Goal: Information Seeking & Learning: Learn about a topic

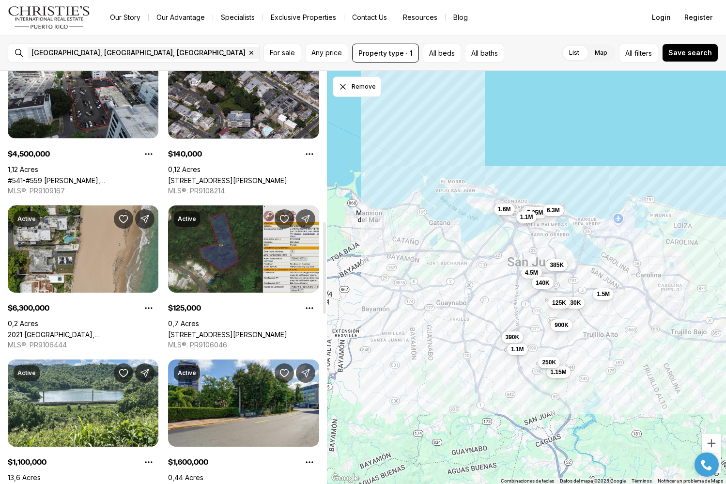
scroll to position [677, 0]
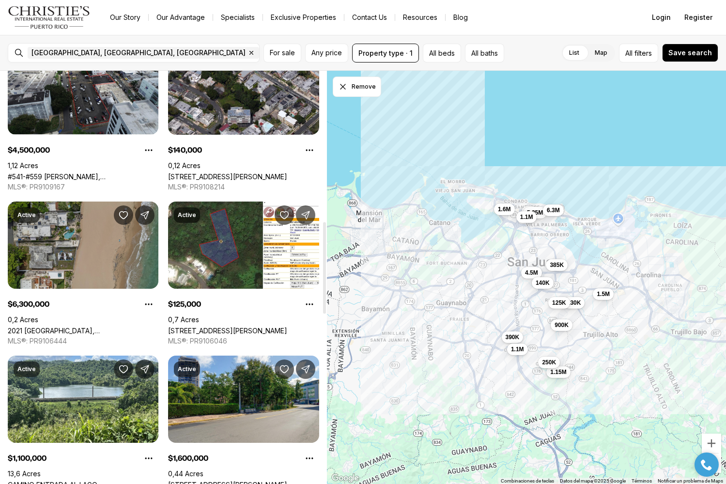
click at [94, 327] on link "2021 [GEOGRAPHIC_DATA], [GEOGRAPHIC_DATA][PERSON_NAME], 00911" at bounding box center [83, 331] width 151 height 8
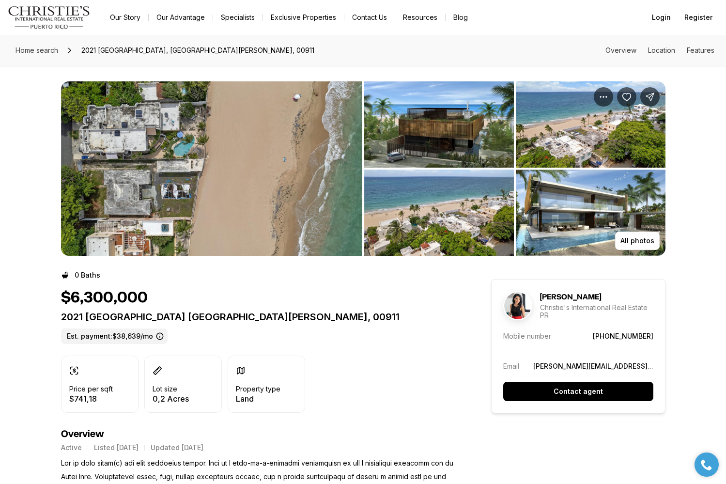
click at [197, 141] on img "View image gallery" at bounding box center [211, 168] width 301 height 174
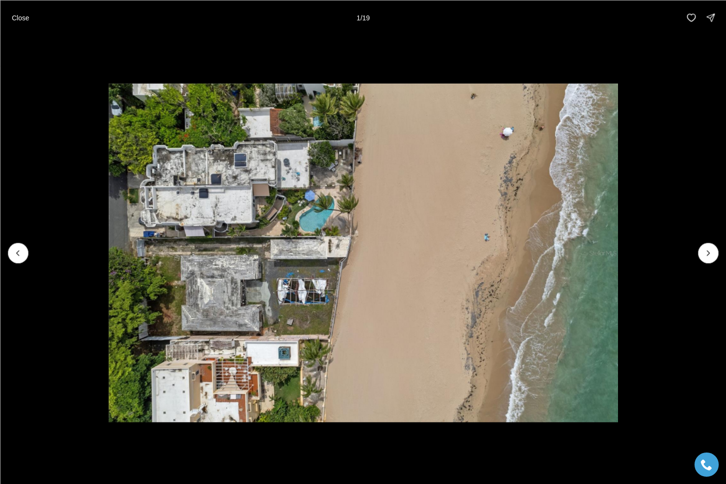
click at [255, 277] on img "1 of 19" at bounding box center [363, 252] width 509 height 339
click at [703, 249] on button "Next slide" at bounding box center [708, 253] width 20 height 20
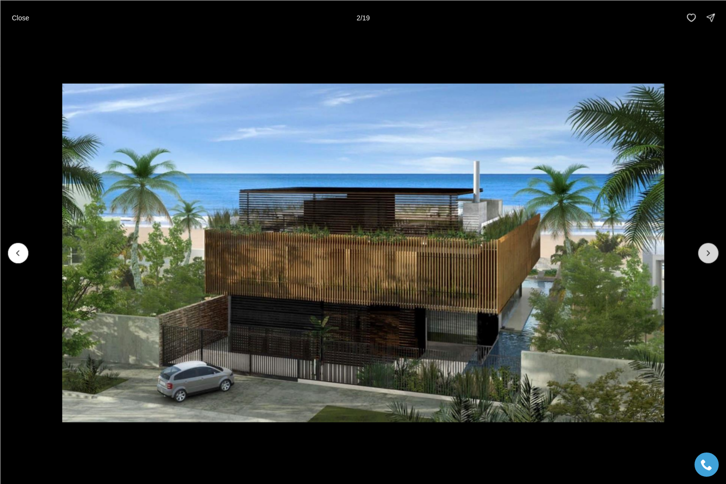
click at [703, 249] on button "Next slide" at bounding box center [708, 253] width 20 height 20
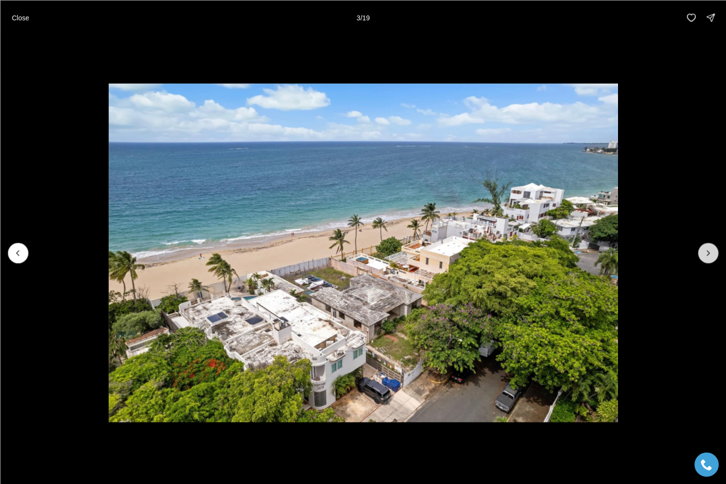
click at [703, 250] on button "Next slide" at bounding box center [708, 253] width 20 height 20
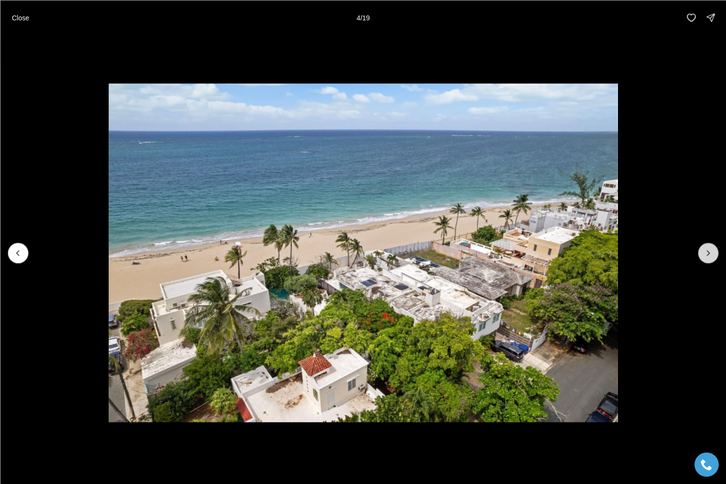
click at [703, 250] on button "Next slide" at bounding box center [708, 253] width 20 height 20
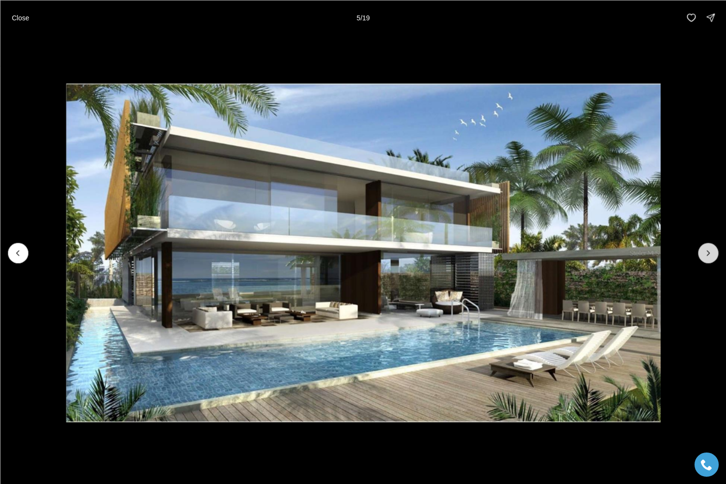
click at [703, 250] on button "Next slide" at bounding box center [708, 253] width 20 height 20
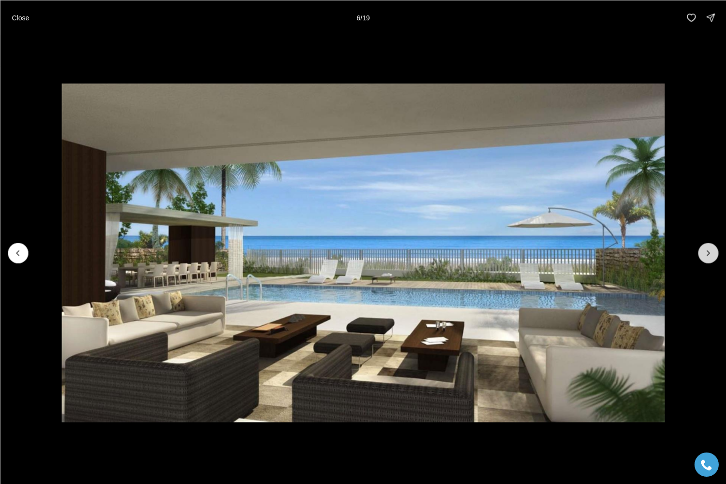
click at [703, 249] on button "Next slide" at bounding box center [708, 253] width 20 height 20
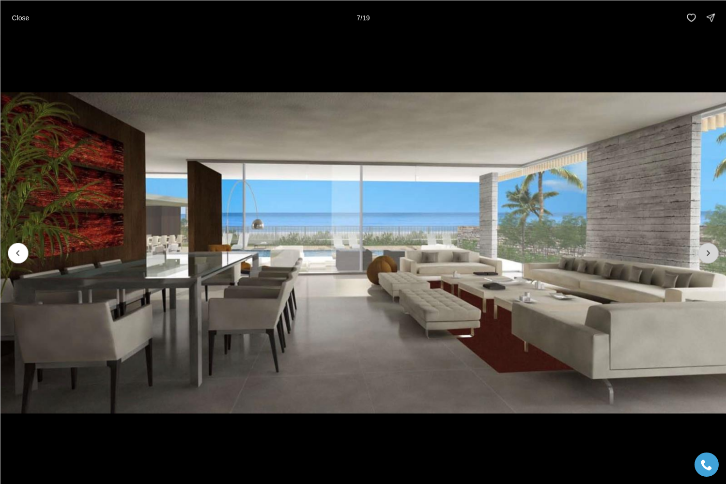
click at [703, 249] on button "Next slide" at bounding box center [708, 253] width 20 height 20
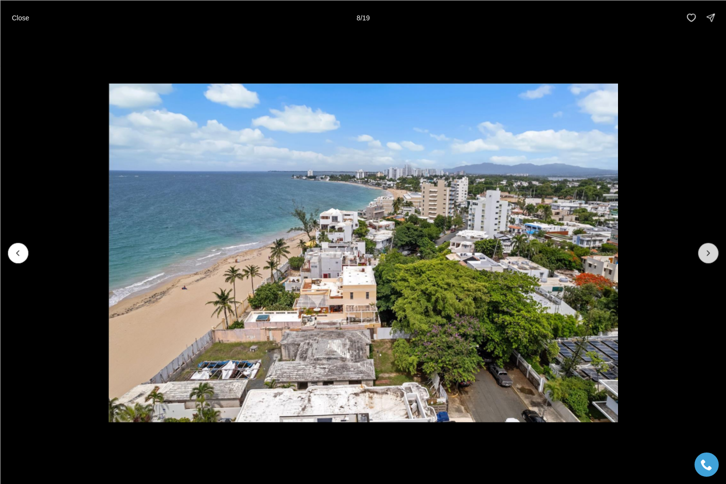
click at [703, 249] on button "Next slide" at bounding box center [708, 253] width 20 height 20
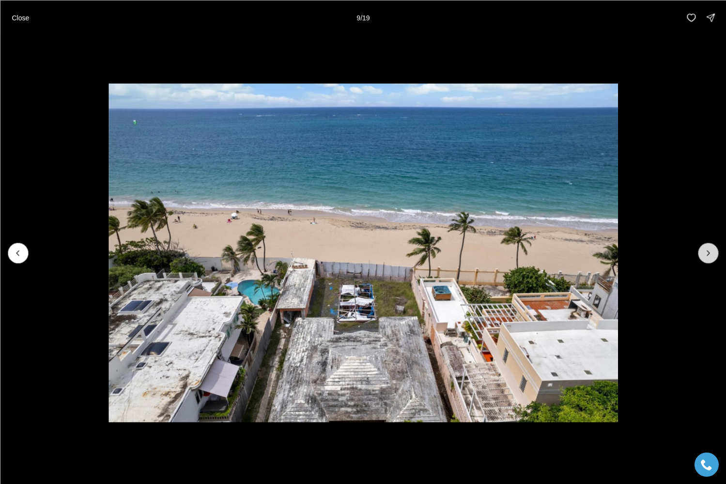
click at [703, 249] on button "Next slide" at bounding box center [708, 253] width 20 height 20
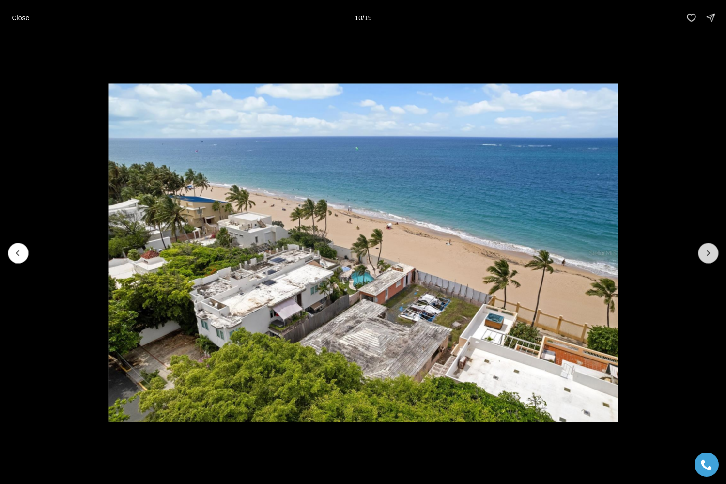
click at [703, 249] on button "Next slide" at bounding box center [708, 253] width 20 height 20
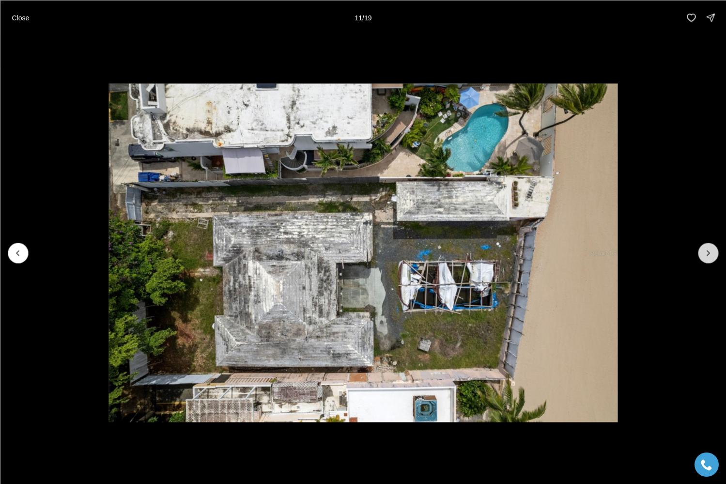
click at [703, 249] on button "Next slide" at bounding box center [708, 253] width 20 height 20
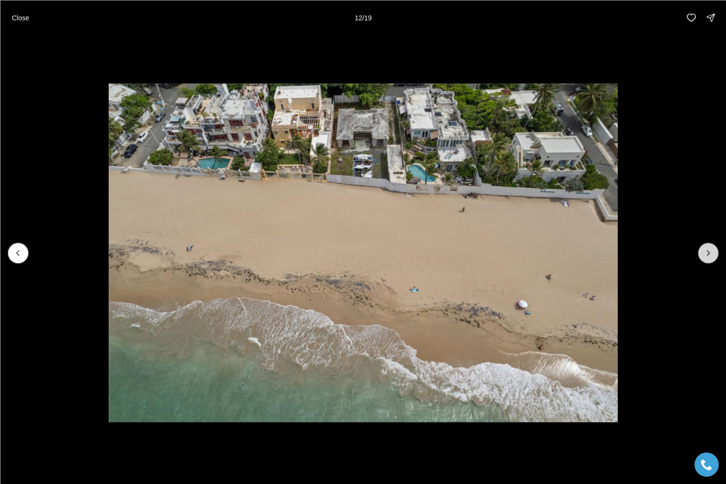
click at [703, 249] on button "Next slide" at bounding box center [708, 253] width 20 height 20
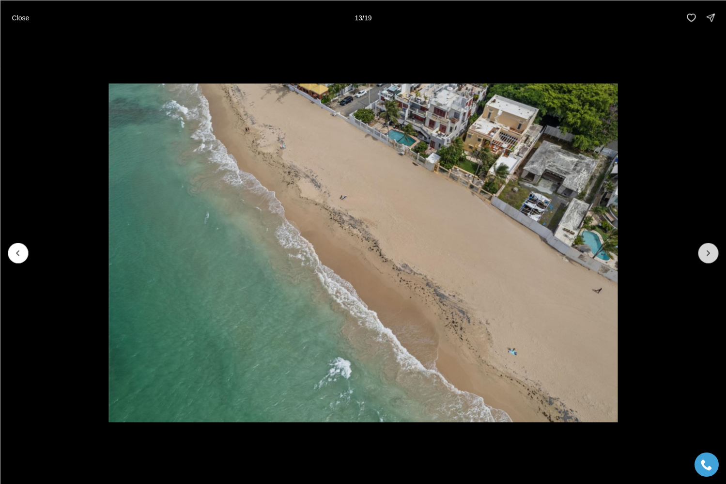
click at [703, 249] on button "Next slide" at bounding box center [708, 253] width 20 height 20
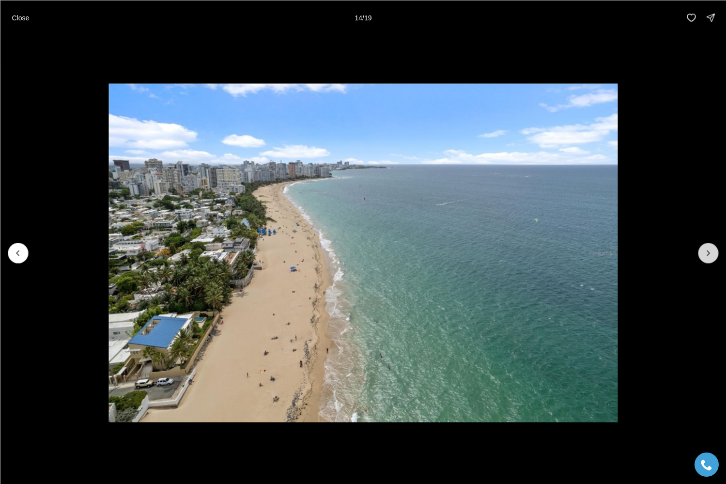
click at [703, 249] on button "Next slide" at bounding box center [708, 253] width 20 height 20
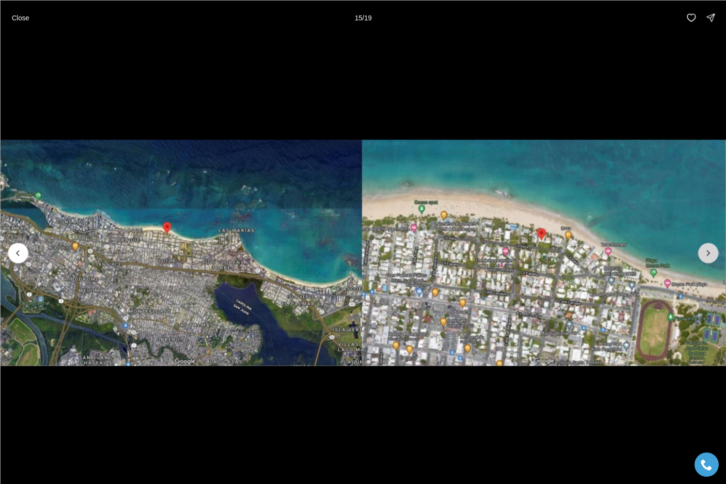
click at [703, 249] on button "Next slide" at bounding box center [708, 253] width 20 height 20
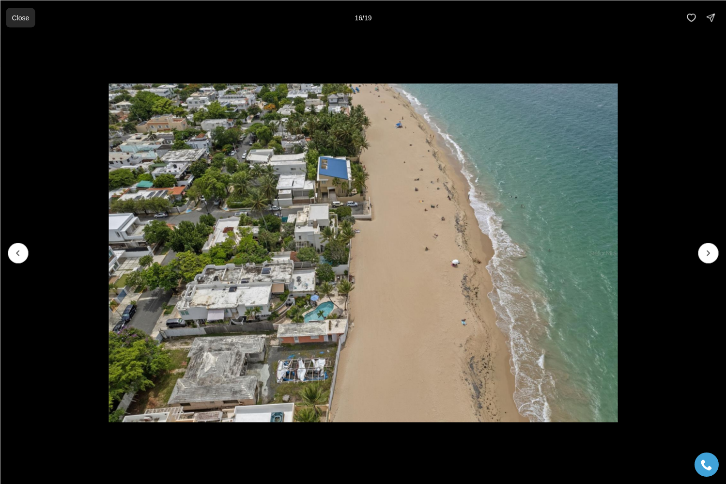
click at [24, 16] on p "Close" at bounding box center [20, 18] width 17 height 8
